Goal: Check status: Check status

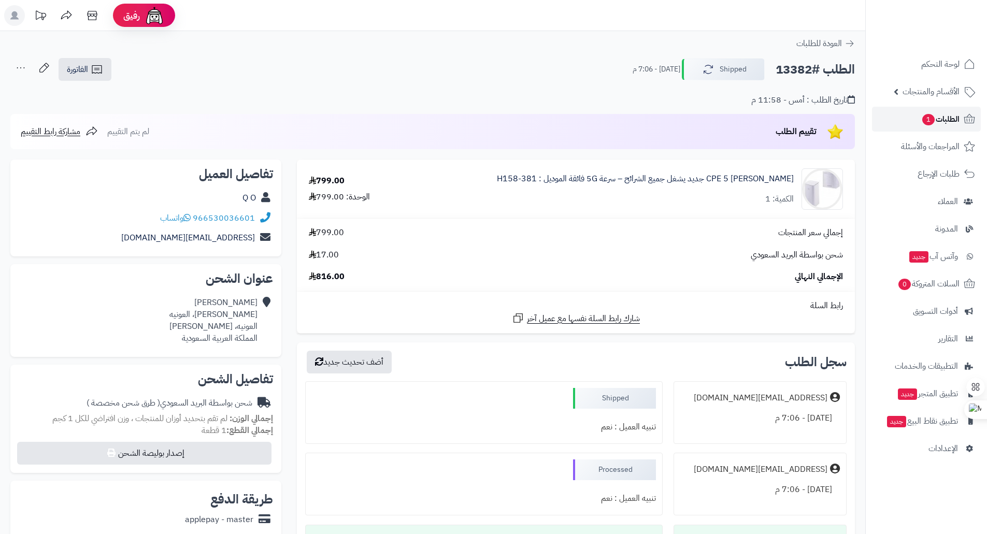
click at [945, 120] on span "الطلبات 1" at bounding box center [940, 119] width 38 height 15
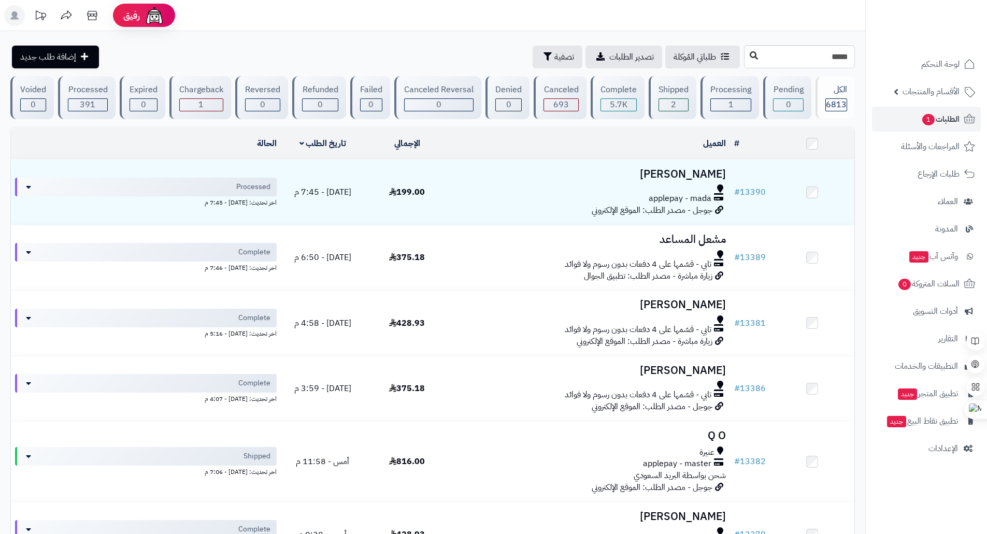
type input "*****"
click at [750, 58] on icon at bounding box center [754, 55] width 8 height 8
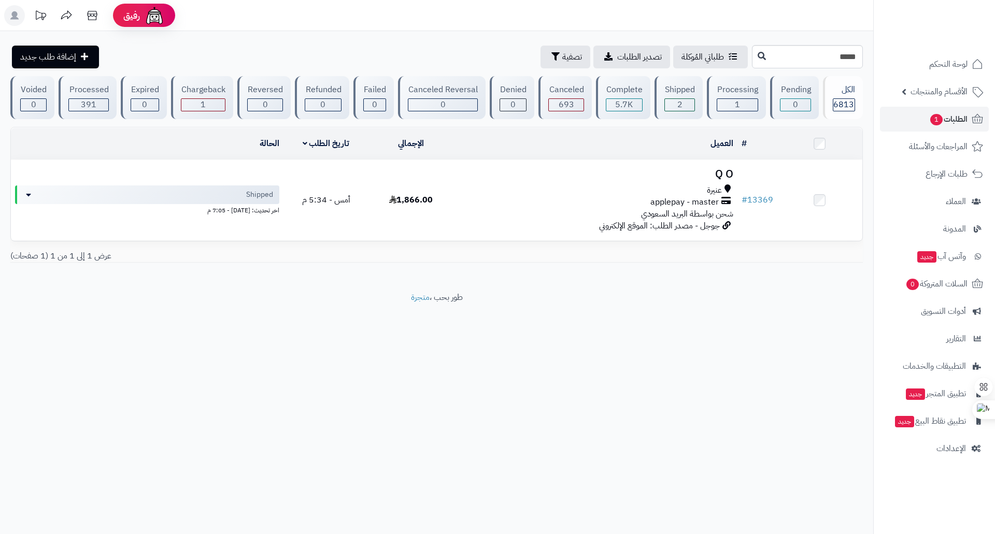
click at [600, 198] on div "applepay - master" at bounding box center [595, 202] width 275 height 12
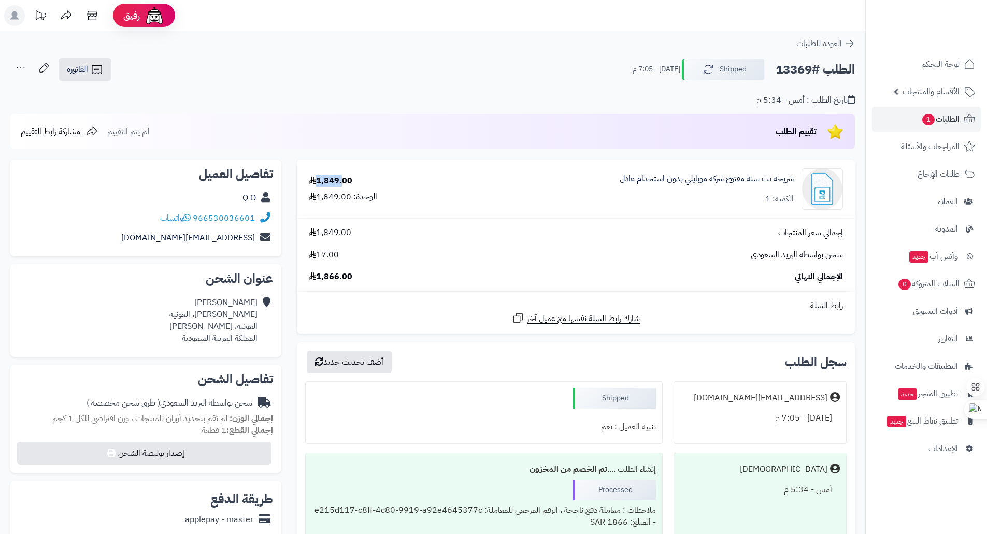
drag, startPoint x: 319, startPoint y: 178, endPoint x: 345, endPoint y: 178, distance: 26.4
click at [345, 178] on div "1,849.00" at bounding box center [331, 181] width 44 height 12
copy div "1,849."
